Goal: Transaction & Acquisition: Purchase product/service

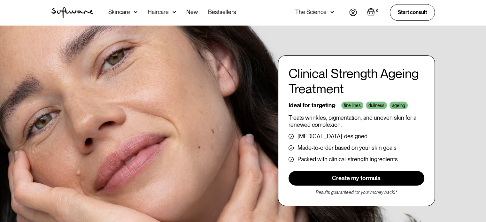
click at [320, 179] on link "Create my formula" at bounding box center [357, 178] width 136 height 15
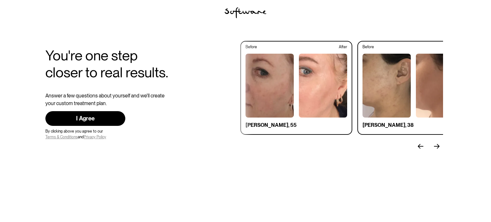
click at [437, 145] on img "next slide" at bounding box center [437, 146] width 6 height 5
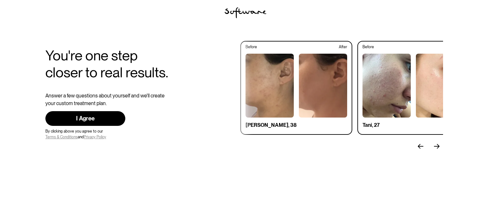
click at [437, 145] on img "next slide" at bounding box center [437, 146] width 6 height 5
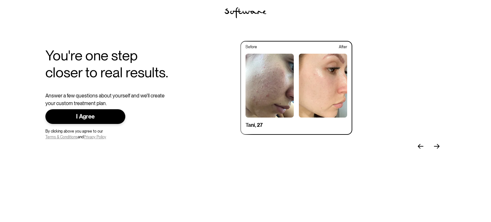
click at [113, 111] on link "I Agree" at bounding box center [85, 116] width 80 height 15
